Goal: Navigation & Orientation: Find specific page/section

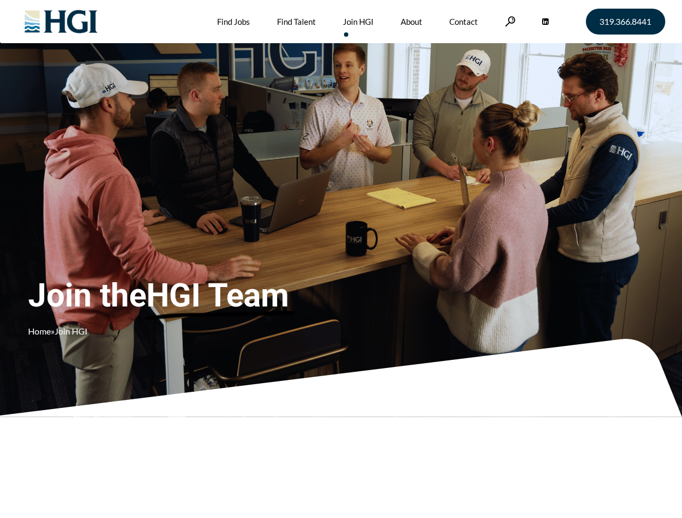
click at [341, 259] on div "Join the HGI Team Home » Join HGI" at bounding box center [201, 243] width 347 height 210
click at [509, 21] on link at bounding box center [510, 21] width 11 height 10
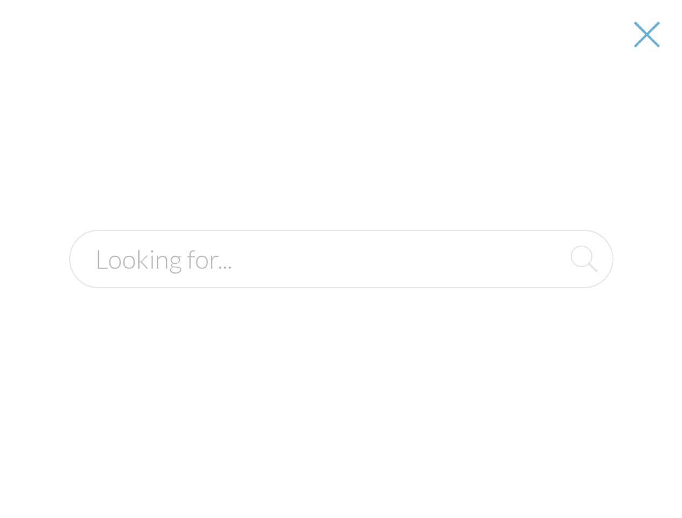
click at [341, 259] on div at bounding box center [341, 259] width 680 height 518
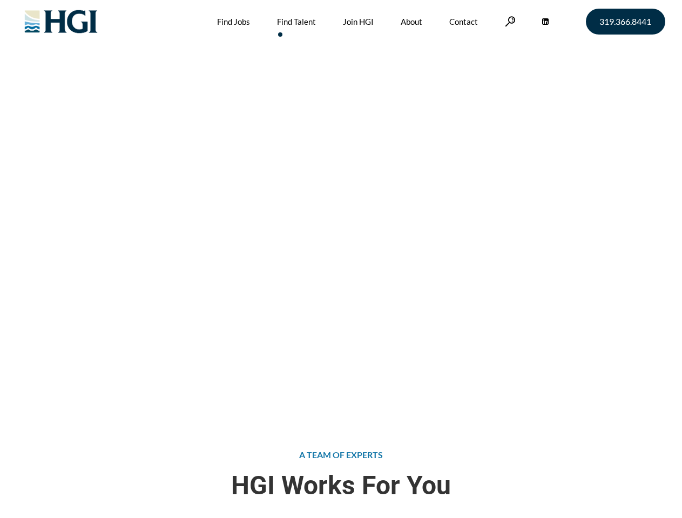
click at [341, 259] on div "Attract the Right Talent Home » Find Talent" at bounding box center [341, 207] width 682 height 415
click at [509, 21] on link at bounding box center [510, 21] width 11 height 10
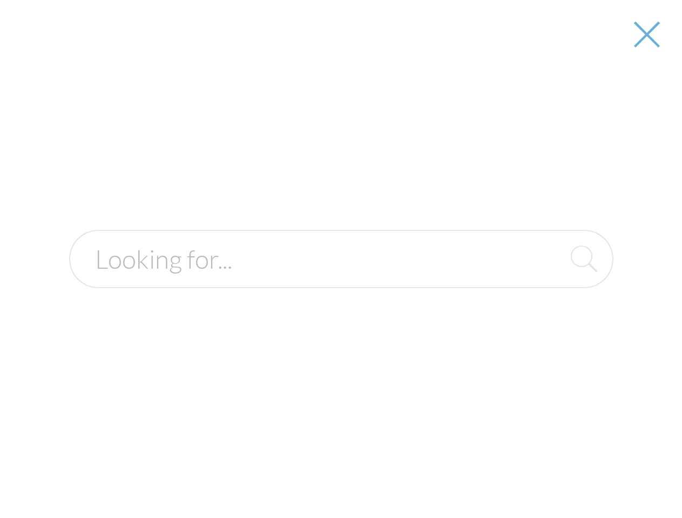
click at [341, 259] on div "Attract the Right Talent Home » Find Talent" at bounding box center [341, 207] width 682 height 415
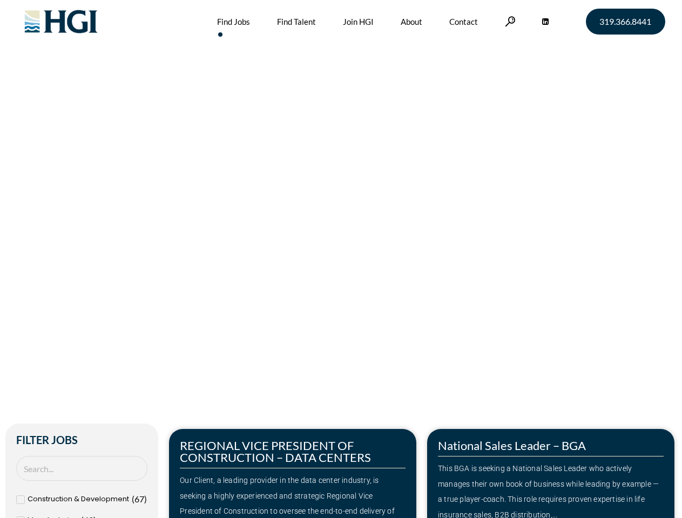
click at [341, 259] on div "Make Your Next Move Home » Jobs" at bounding box center [341, 228] width 616 height 456
click at [509, 21] on link at bounding box center [510, 21] width 11 height 10
